Goal: Task Accomplishment & Management: Complete application form

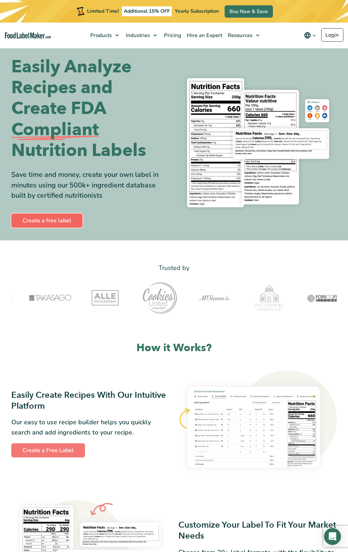
click at [47, 228] on link "Create a free label" at bounding box center [46, 220] width 71 height 14
